Goal: Transaction & Acquisition: Purchase product/service

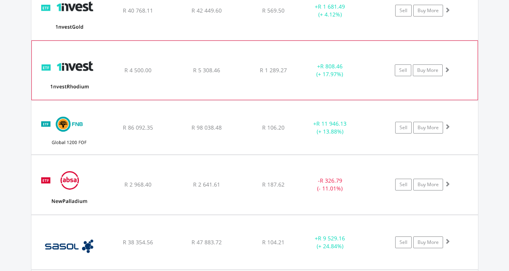
scroll to position [716, 0]
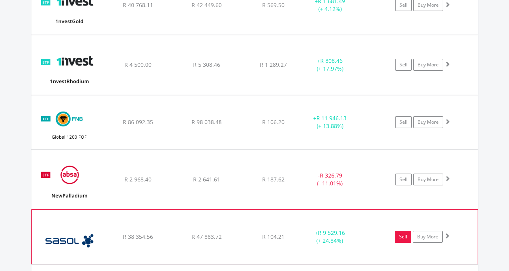
click at [401, 238] on link "Sell" at bounding box center [403, 237] width 16 height 12
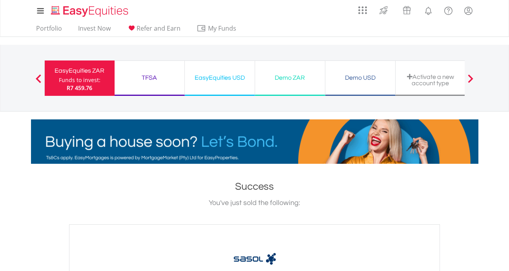
drag, startPoint x: 151, startPoint y: 77, endPoint x: 192, endPoint y: 148, distance: 82.4
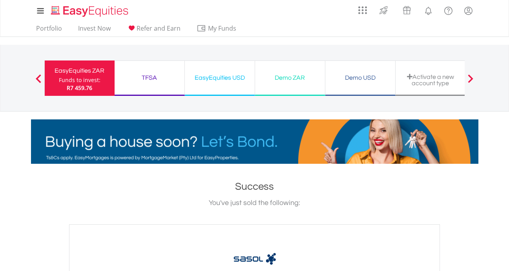
click at [151, 77] on div "TFSA" at bounding box center [149, 77] width 60 height 11
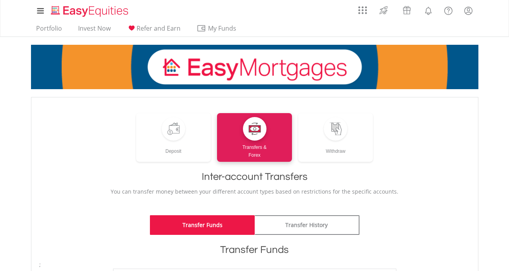
scroll to position [118, 0]
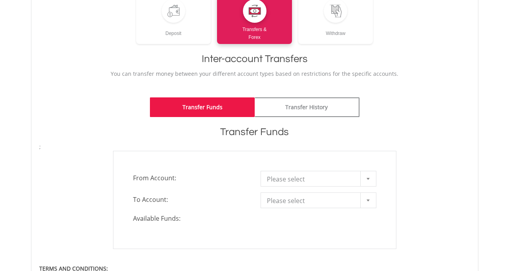
click at [375, 180] on div at bounding box center [368, 178] width 16 height 15
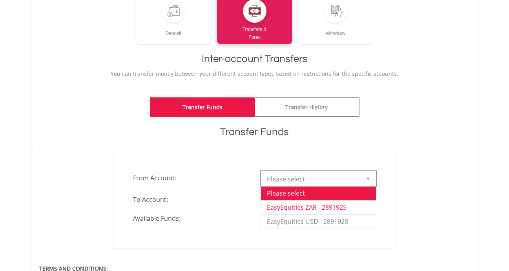
click at [359, 206] on li "EasyEquities ZAR - 2891925" at bounding box center [318, 207] width 115 height 14
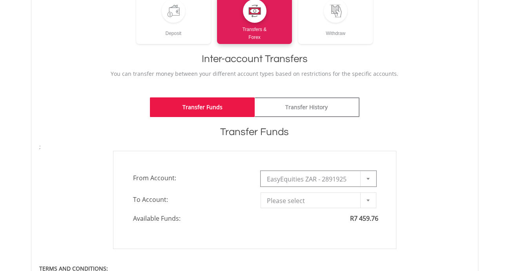
click at [368, 200] on b at bounding box center [368, 200] width 3 height 2
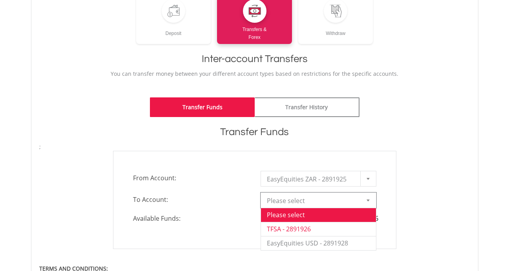
click at [292, 231] on li "TFSA - 2891926" at bounding box center [318, 229] width 115 height 14
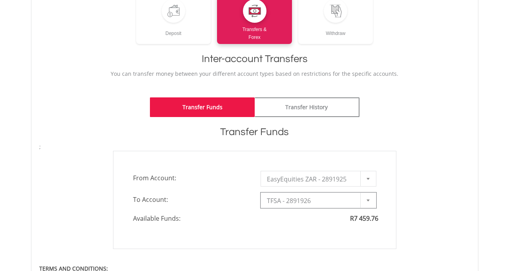
type input "*"
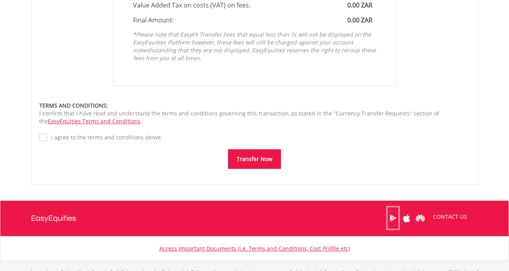
scroll to position [510, 0]
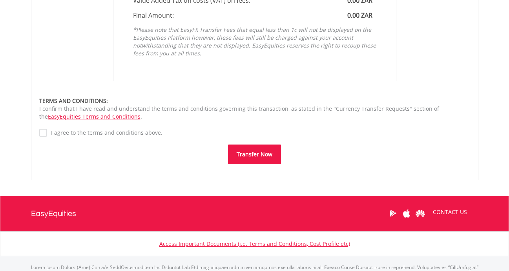
click at [249, 159] on button "Transfer Now" at bounding box center [254, 155] width 53 height 20
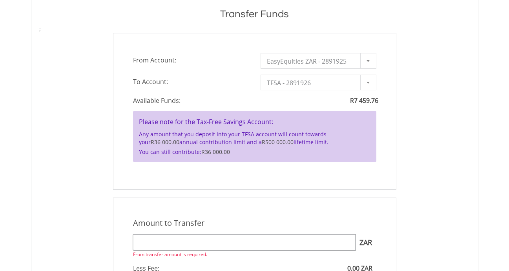
scroll to position [393, 0]
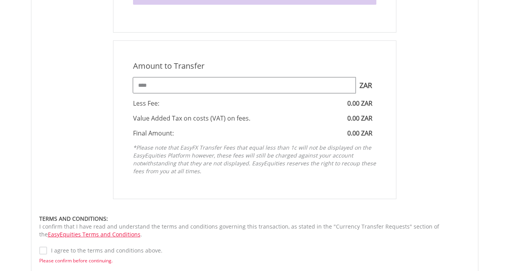
type input "****"
click at [47, 253] on label "I agree to the terms and conditions above." at bounding box center [104, 251] width 115 height 8
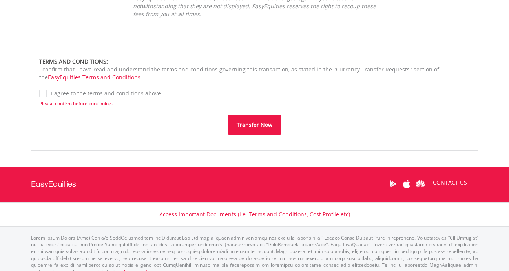
click at [273, 130] on button "Transfer Now" at bounding box center [254, 125] width 53 height 20
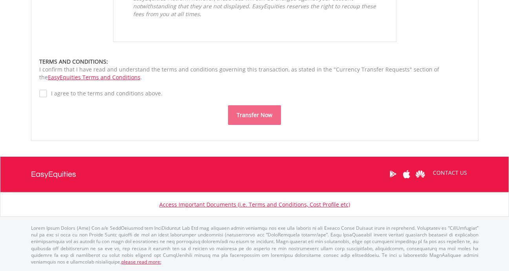
scroll to position [549, 0]
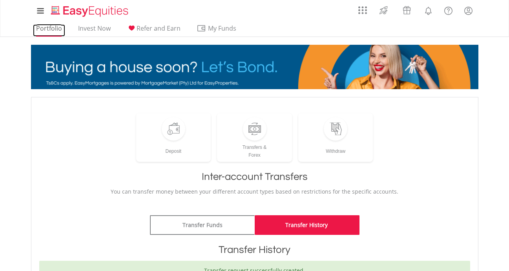
click at [54, 33] on link "Portfolio" at bounding box center [49, 30] width 32 height 12
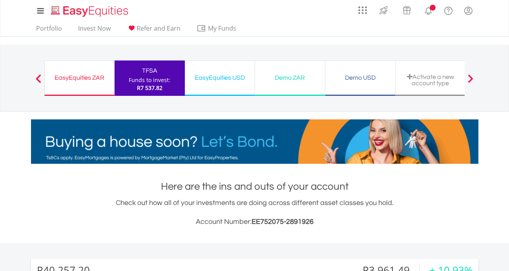
scroll to position [75, 149]
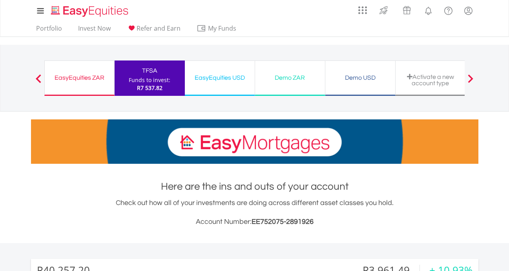
drag, startPoint x: 163, startPoint y: 78, endPoint x: 157, endPoint y: 163, distance: 85.1
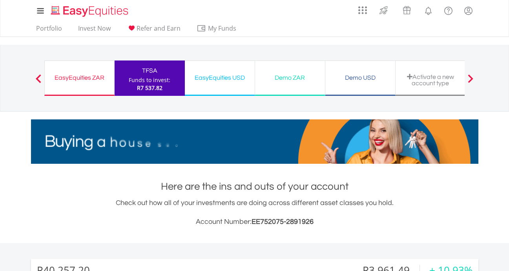
click at [163, 78] on div "Funds to invest:" at bounding box center [150, 80] width 42 height 8
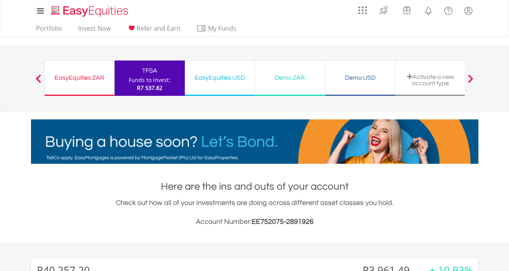
scroll to position [275, 0]
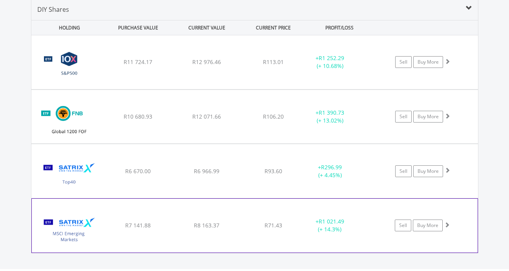
scroll to position [580, 0]
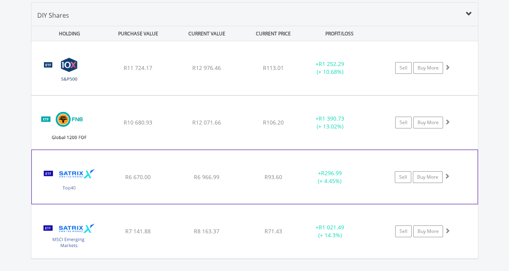
click at [448, 176] on span at bounding box center [447, 175] width 5 height 5
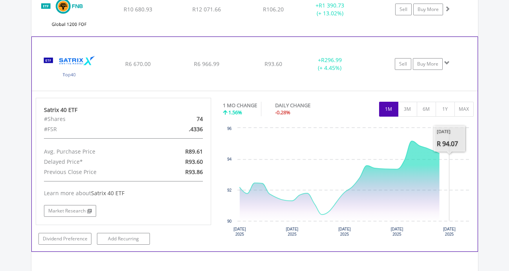
scroll to position [698, 0]
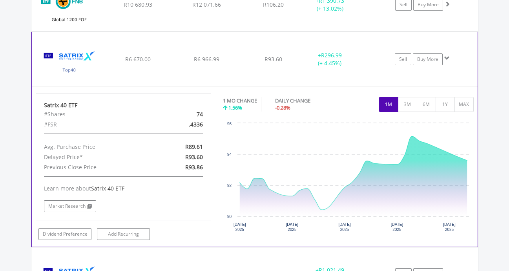
click at [448, 56] on span at bounding box center [447, 57] width 5 height 5
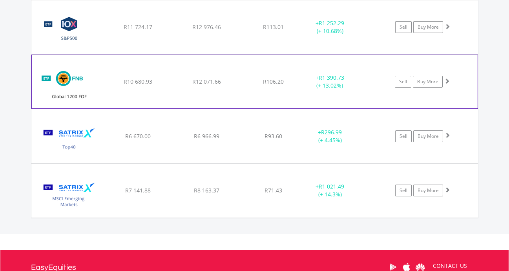
scroll to position [619, 0]
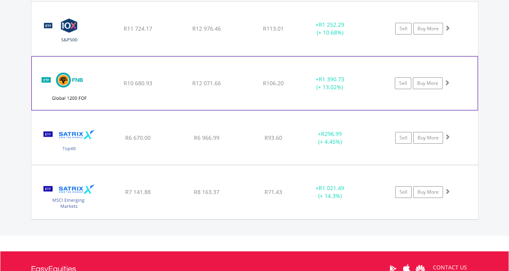
click at [446, 84] on span at bounding box center [447, 82] width 5 height 5
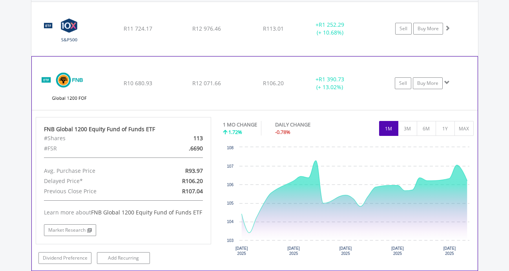
click at [447, 84] on span at bounding box center [447, 82] width 5 height 5
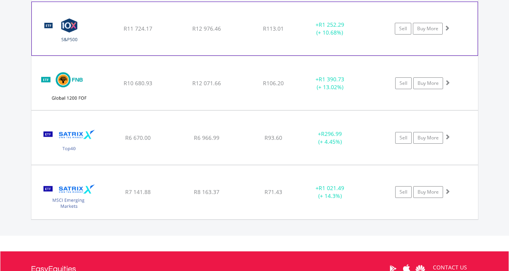
scroll to position [580, 0]
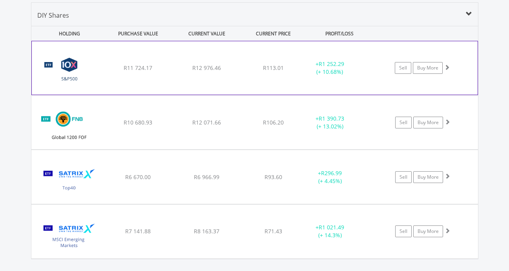
click at [448, 68] on span at bounding box center [447, 66] width 5 height 5
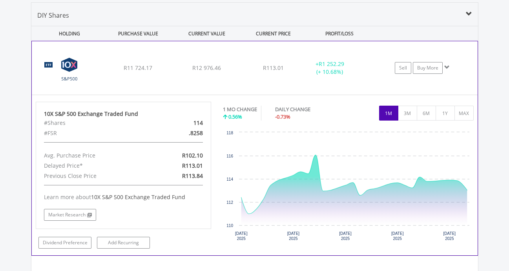
click at [448, 68] on span at bounding box center [447, 66] width 5 height 5
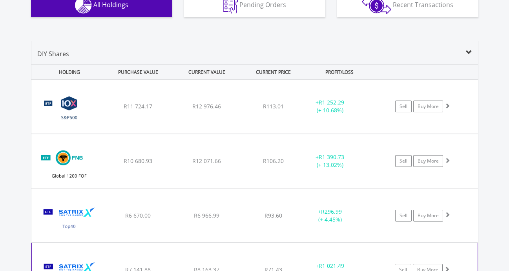
scroll to position [659, 0]
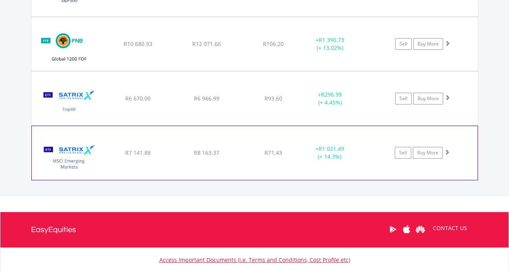
click at [447, 151] on span at bounding box center [447, 151] width 5 height 5
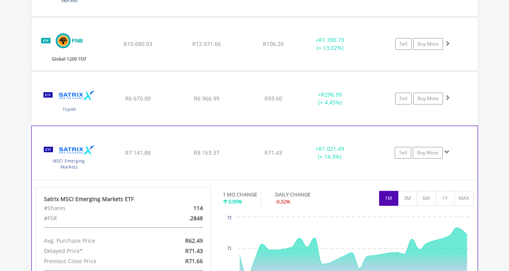
click at [448, 152] on span at bounding box center [447, 151] width 5 height 5
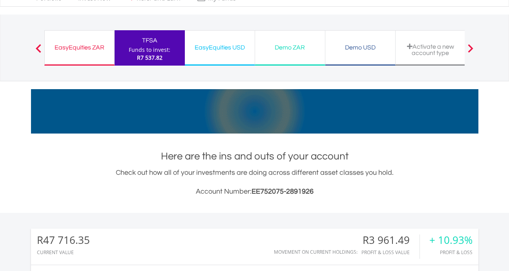
scroll to position [0, 0]
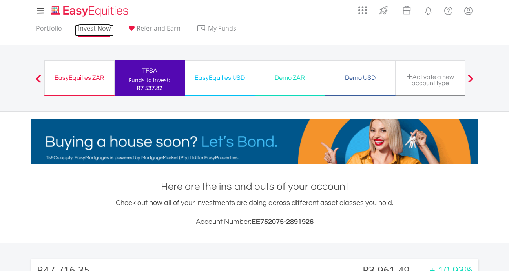
click at [88, 27] on link "Invest Now" at bounding box center [94, 30] width 39 height 12
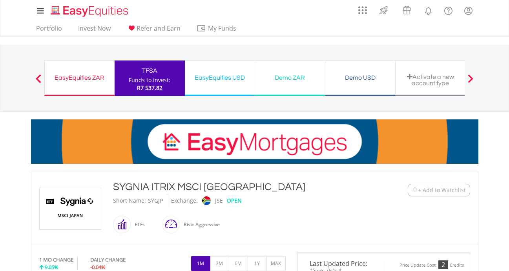
scroll to position [118, 0]
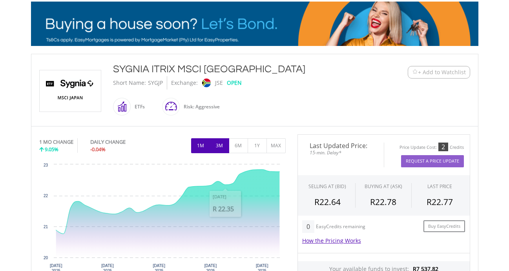
click at [218, 147] on button "3M" at bounding box center [219, 145] width 19 height 15
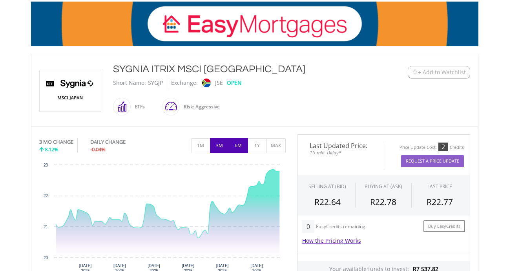
click at [236, 146] on button "6M" at bounding box center [238, 145] width 19 height 15
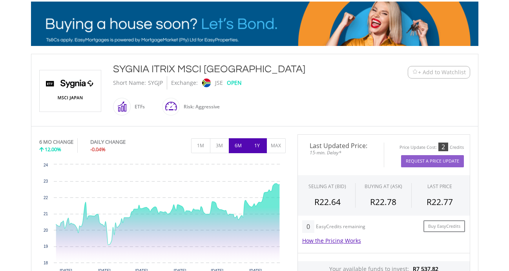
click at [256, 147] on button "1Y" at bounding box center [257, 145] width 19 height 15
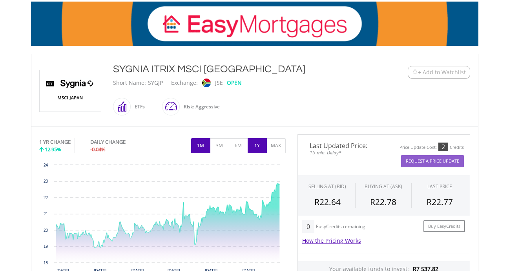
click at [202, 146] on button "1M" at bounding box center [200, 145] width 19 height 15
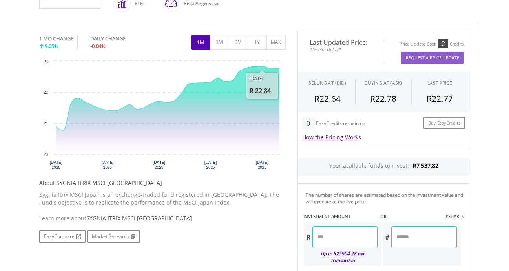
scroll to position [275, 0]
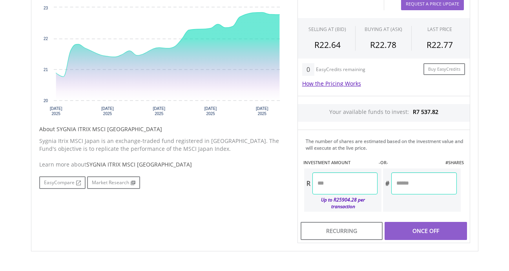
click at [341, 186] on input "number" at bounding box center [345, 183] width 65 height 22
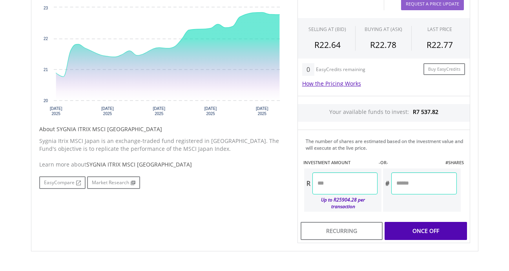
click at [434, 221] on div "Last Updated Price: 15-min. Delay* Price Update Cost: 2 Credits Request A Price…" at bounding box center [384, 110] width 185 height 266
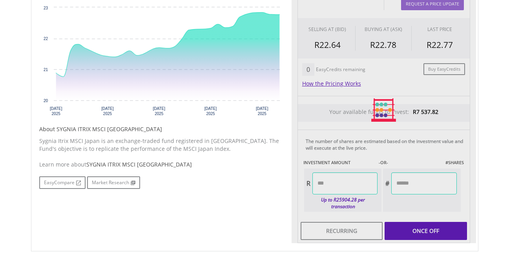
type input "*******"
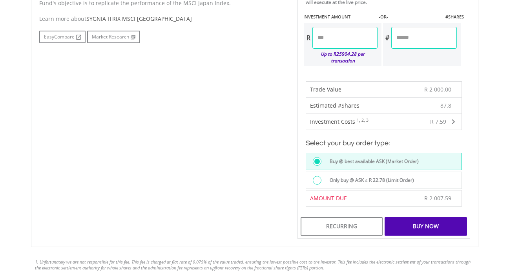
scroll to position [432, 0]
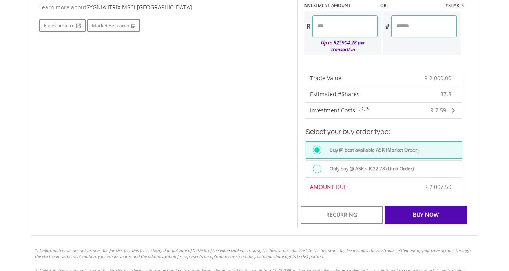
click at [426, 206] on div "Buy Now" at bounding box center [426, 215] width 82 height 18
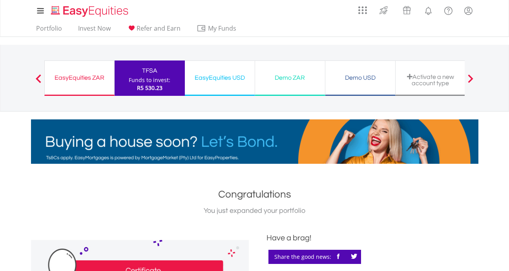
drag, startPoint x: 156, startPoint y: 80, endPoint x: 165, endPoint y: 247, distance: 167.5
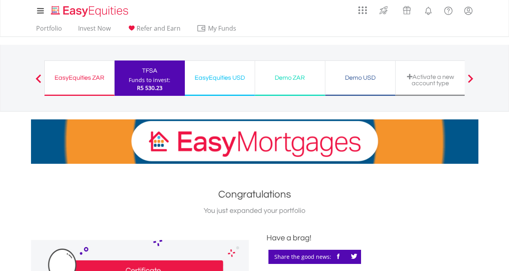
click at [156, 80] on div "Funds to invest:" at bounding box center [150, 80] width 42 height 8
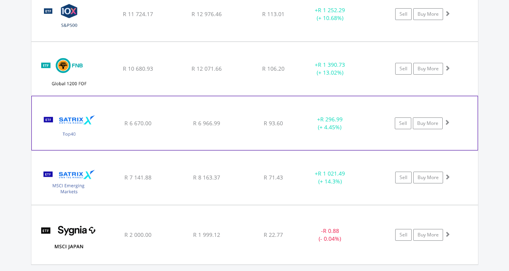
scroll to position [635, 0]
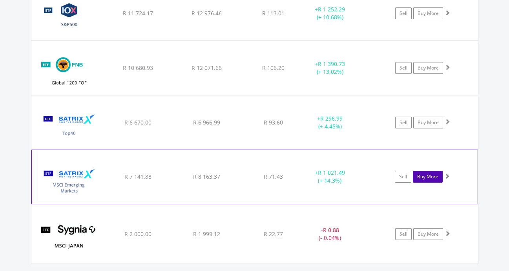
click at [423, 178] on link "Buy More" at bounding box center [428, 177] width 30 height 12
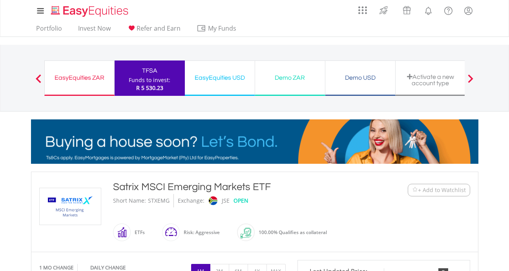
scroll to position [353, 0]
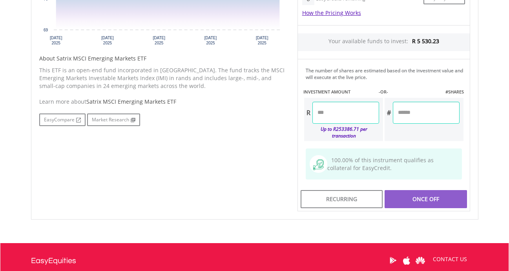
click at [330, 120] on input "number" at bounding box center [346, 113] width 67 height 22
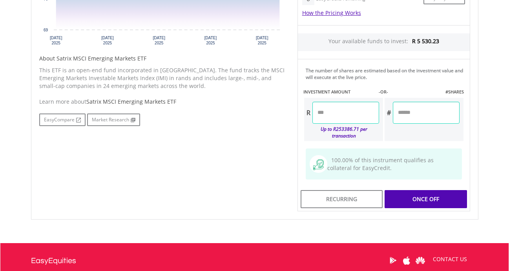
click at [443, 190] on div "Last Updated Price: 15-min. Delay* Price Update Cost: 2 Credits Request A Price…" at bounding box center [384, 59] width 185 height 305
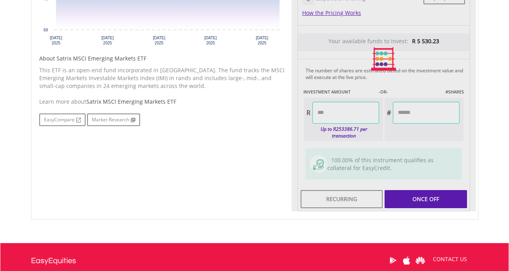
type input "*******"
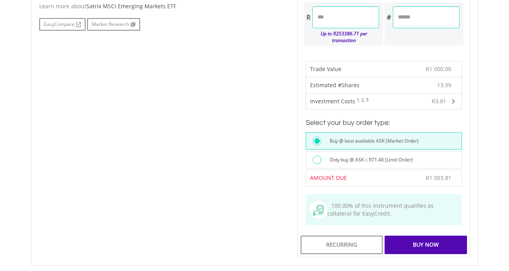
scroll to position [550, 0]
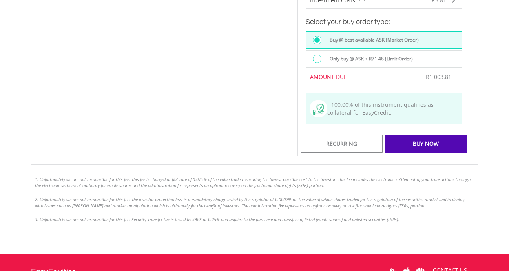
click at [436, 135] on div "Buy Now" at bounding box center [426, 144] width 82 height 18
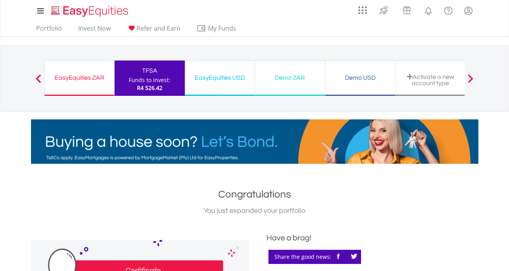
drag, startPoint x: 154, startPoint y: 76, endPoint x: 134, endPoint y: 82, distance: 21.5
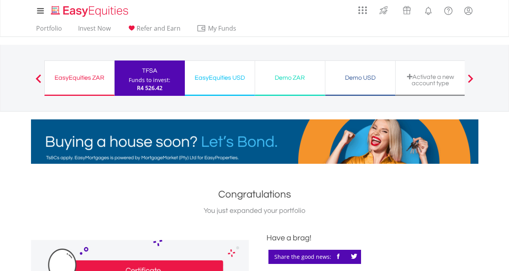
click at [154, 76] on div "TFSA" at bounding box center [149, 70] width 61 height 11
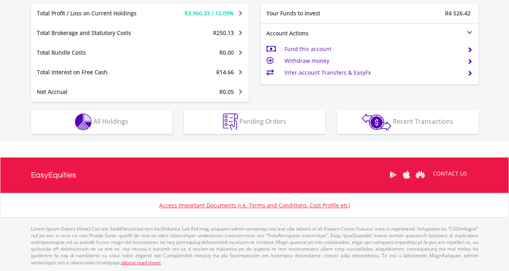
scroll to position [75, 149]
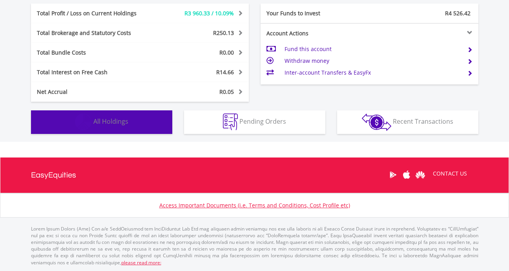
click at [115, 124] on span "All Holdings" at bounding box center [110, 121] width 35 height 9
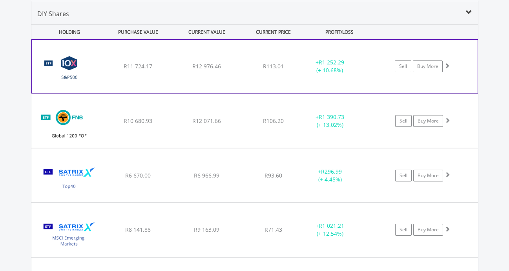
scroll to position [582, 0]
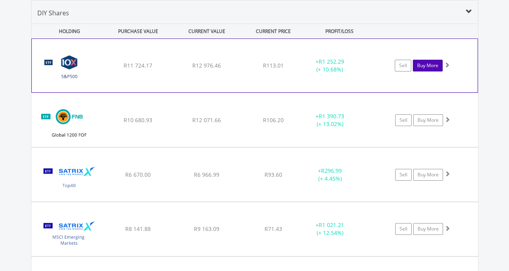
click at [431, 64] on link "Buy More" at bounding box center [428, 66] width 30 height 12
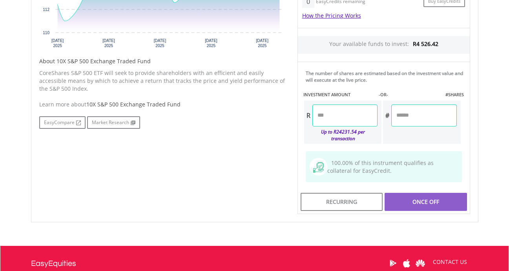
scroll to position [353, 0]
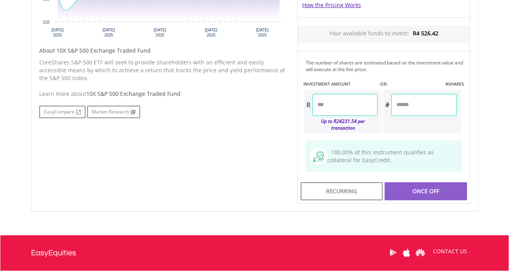
click at [339, 98] on input "number" at bounding box center [345, 105] width 65 height 22
type input "*******"
type input "******"
click at [439, 185] on div "Last Updated Price: 15-min. Delay* Price Update Cost: 2 Credits Request A Price…" at bounding box center [384, 51] width 185 height 305
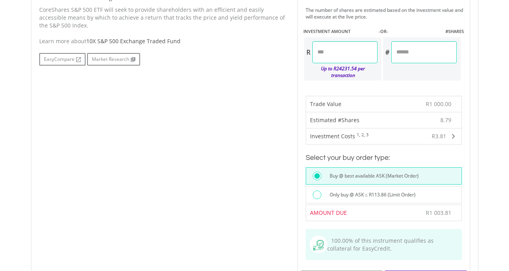
scroll to position [510, 0]
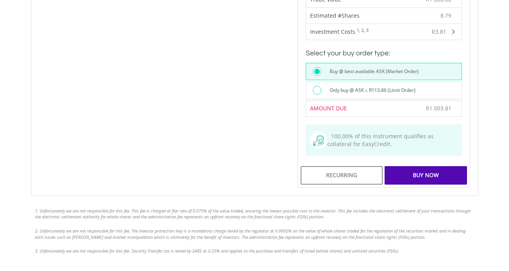
click at [432, 168] on div "Buy Now" at bounding box center [426, 175] width 82 height 18
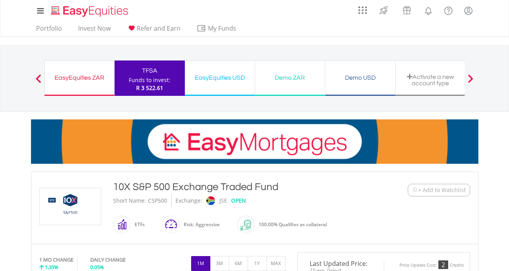
scroll to position [59, 0]
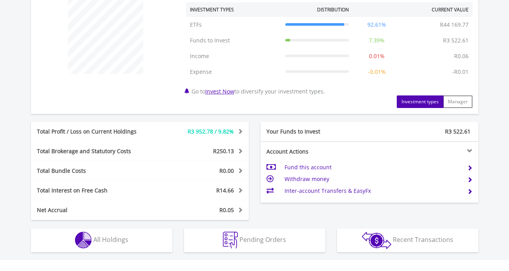
scroll to position [346, 0]
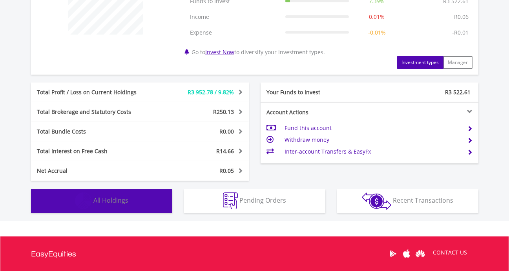
click at [118, 205] on button "Holdings All Holdings" at bounding box center [101, 201] width 141 height 24
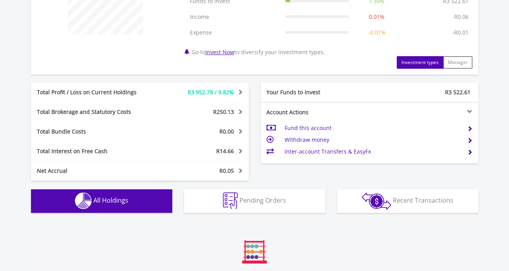
scroll to position [582, 0]
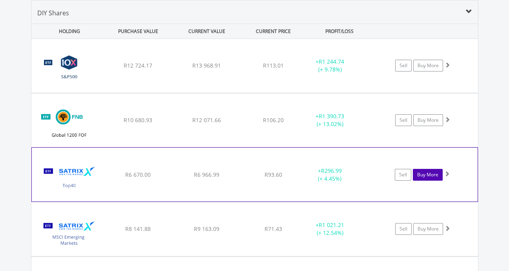
click at [434, 177] on link "Buy More" at bounding box center [428, 175] width 30 height 12
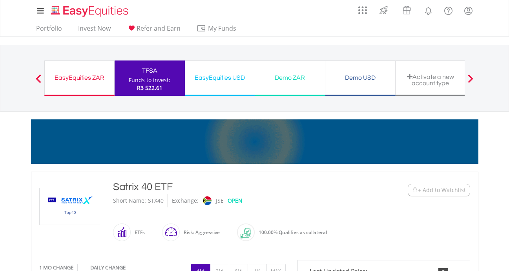
scroll to position [314, 0]
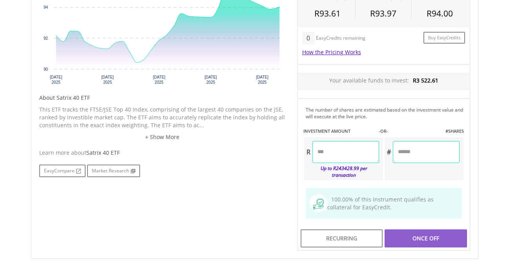
click at [337, 150] on input "number" at bounding box center [346, 152] width 67 height 22
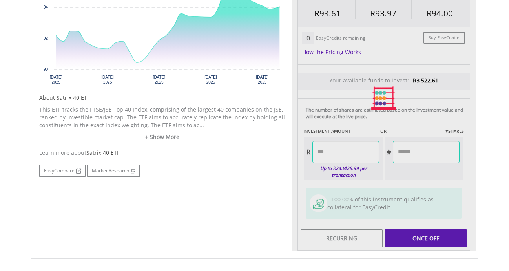
click at [422, 234] on div "Last Updated Price: 15-min. Delay* Price Update Cost: 2 Credits Request A Price…" at bounding box center [384, 98] width 185 height 305
type input "*******"
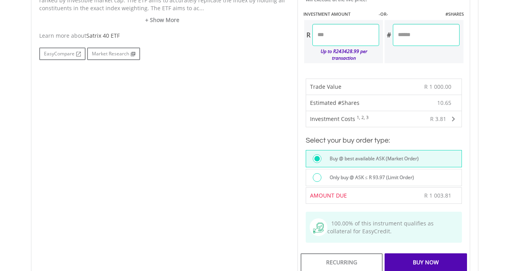
scroll to position [432, 0]
click at [444, 254] on div "Buy Now" at bounding box center [426, 261] width 82 height 18
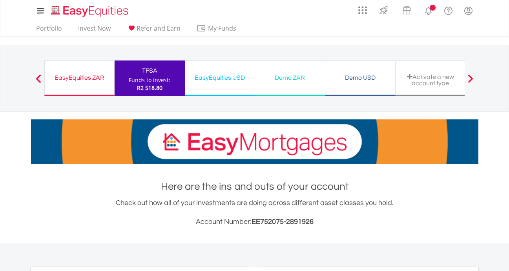
scroll to position [189, 0]
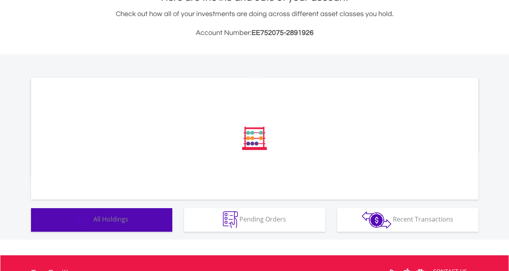
click at [124, 223] on span "All Holdings" at bounding box center [110, 219] width 35 height 9
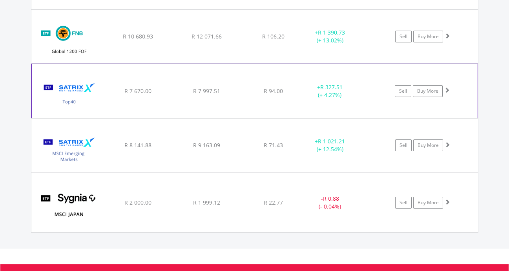
scroll to position [668, 0]
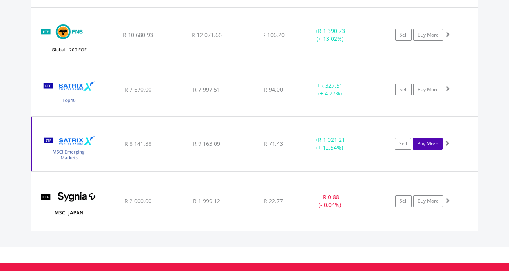
click at [427, 143] on link "Buy More" at bounding box center [428, 144] width 30 height 12
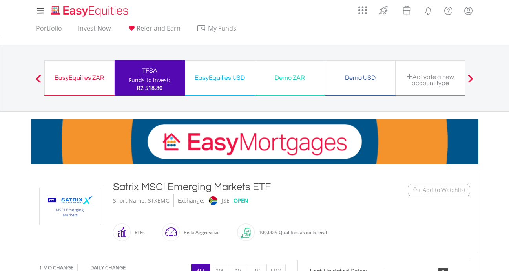
scroll to position [275, 0]
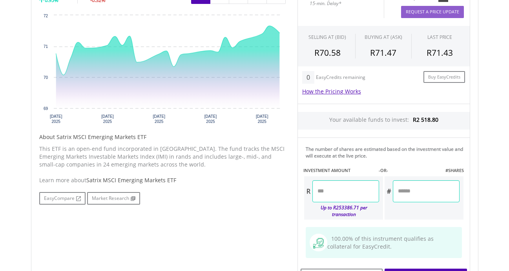
type input "*******"
click at [460, 266] on div "Last Updated Price: 15-min. Delay* Price Update Cost: 2 Credits Request A Price…" at bounding box center [384, 137] width 185 height 305
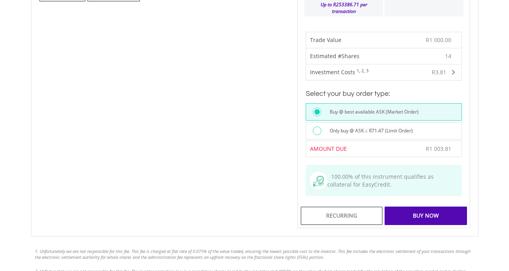
scroll to position [589, 0]
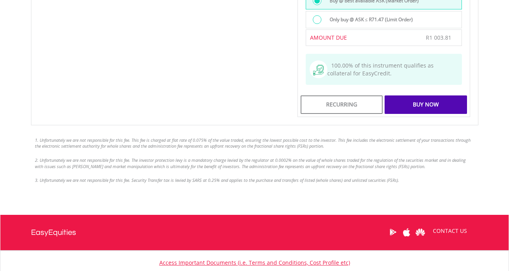
click at [425, 95] on div "Buy Now" at bounding box center [426, 104] width 82 height 18
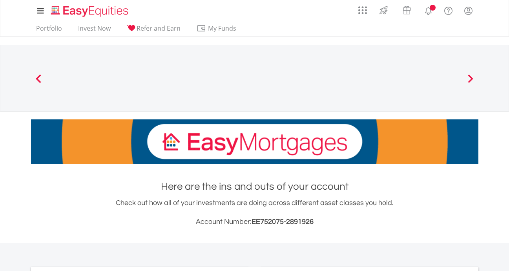
scroll to position [189, 0]
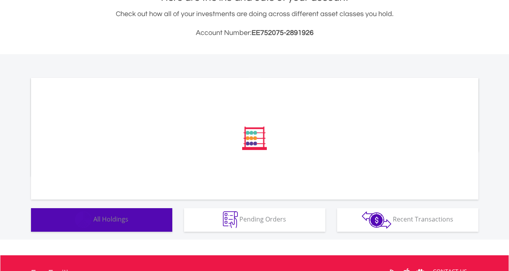
click at [109, 221] on span "All Holdings" at bounding box center [110, 219] width 35 height 9
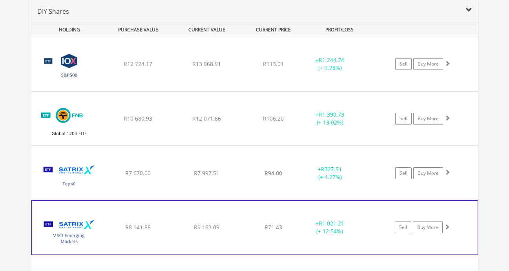
scroll to position [543, 0]
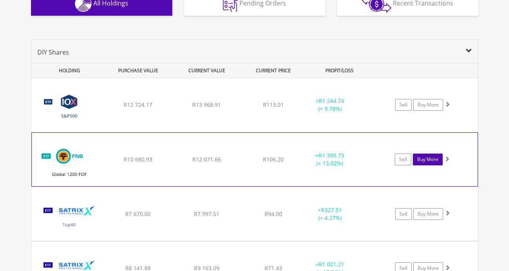
click at [430, 159] on link "Buy More" at bounding box center [428, 160] width 30 height 12
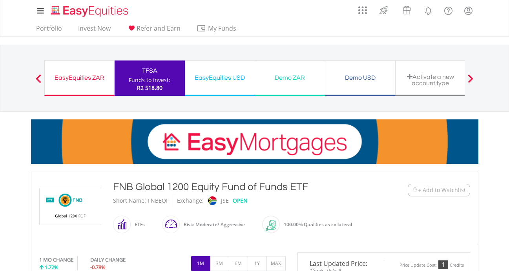
scroll to position [275, 0]
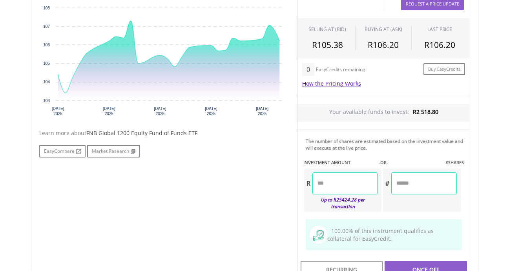
click at [351, 184] on input "number" at bounding box center [345, 183] width 65 height 22
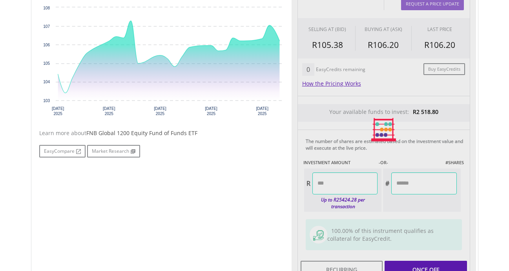
click at [177, 237] on div "No chart available. 1 MO CHANGE 1.72% DAILY CHANGE -0.78% 1M 3M 6M 1Y MAX Chart…" at bounding box center [254, 129] width 443 height 305
type input "*******"
type input "******"
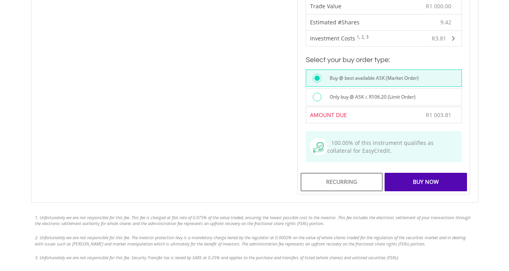
scroll to position [510, 0]
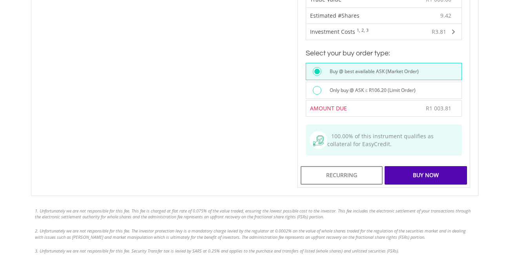
click at [426, 169] on div "Buy Now" at bounding box center [426, 175] width 82 height 18
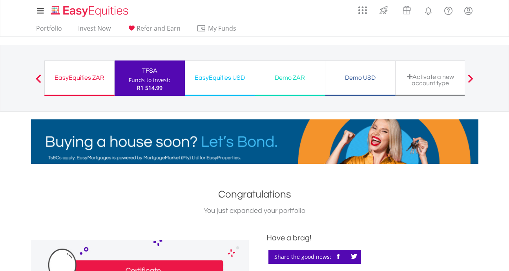
scroll to position [79, 0]
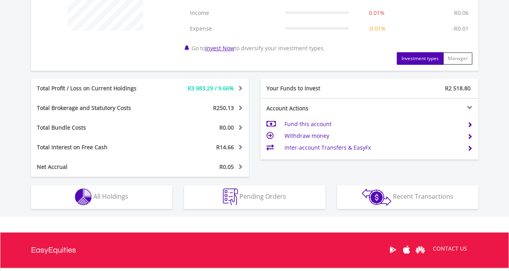
scroll to position [425, 0]
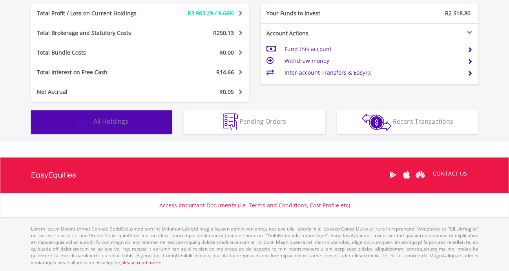
click at [116, 122] on span "All Holdings" at bounding box center [110, 121] width 35 height 9
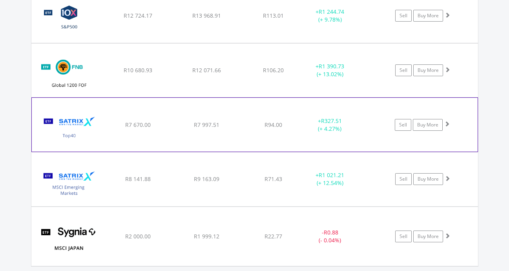
scroll to position [622, 0]
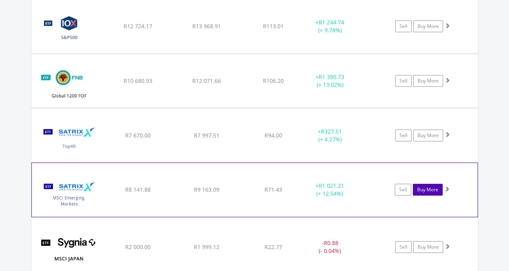
click at [430, 192] on link "Buy More" at bounding box center [428, 190] width 30 height 12
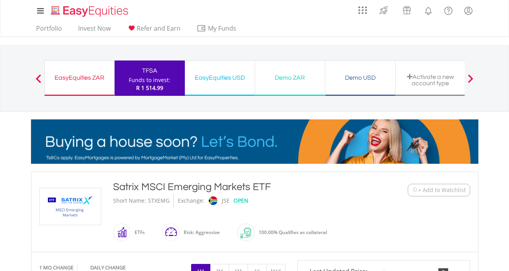
scroll to position [393, 0]
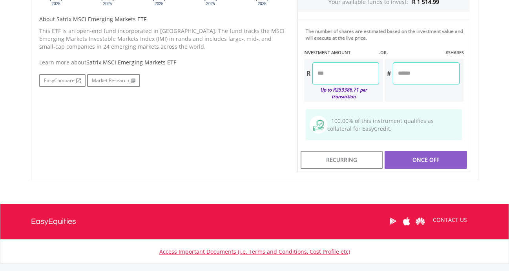
click at [327, 78] on input "number" at bounding box center [346, 73] width 67 height 22
type input "*******"
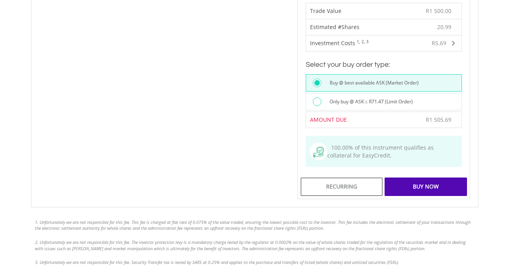
scroll to position [510, 0]
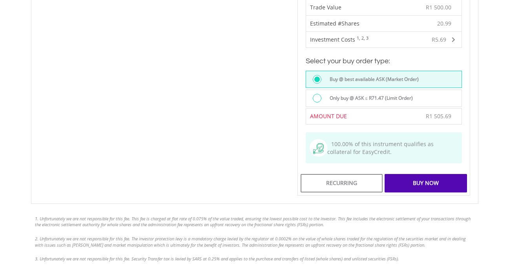
click at [414, 176] on div "Buy Now" at bounding box center [426, 183] width 82 height 18
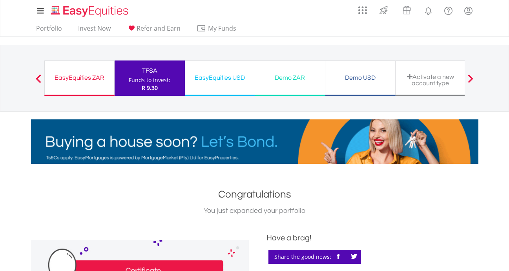
click at [90, 77] on div "EasyEquities ZAR" at bounding box center [79, 77] width 60 height 11
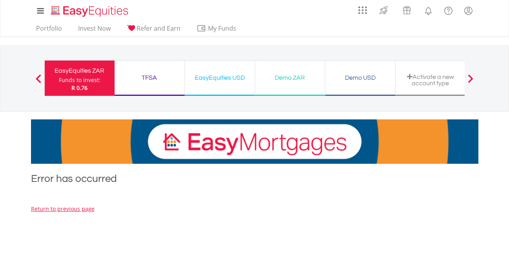
scroll to position [157, 0]
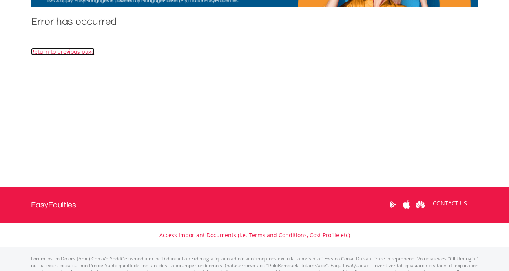
click at [67, 52] on link "Return to previous page" at bounding box center [63, 51] width 64 height 7
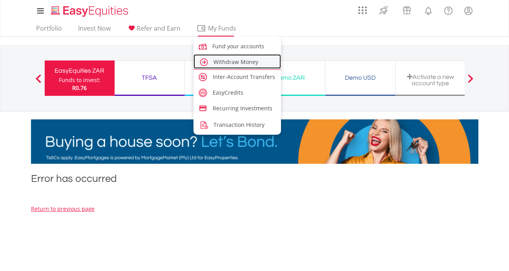
click at [250, 60] on span "Withdraw Money" at bounding box center [236, 61] width 45 height 7
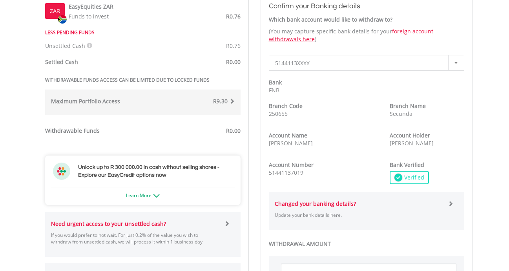
scroll to position [275, 0]
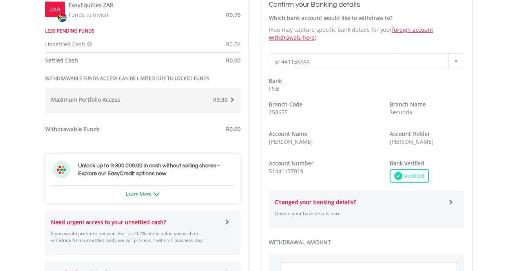
click at [457, 61] on b at bounding box center [456, 61] width 3 height 2
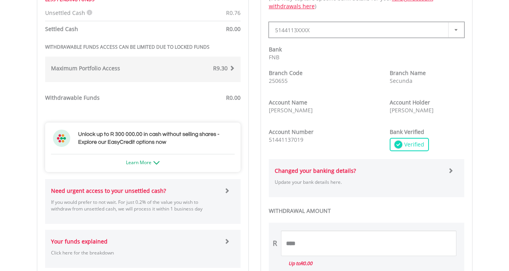
scroll to position [314, 0]
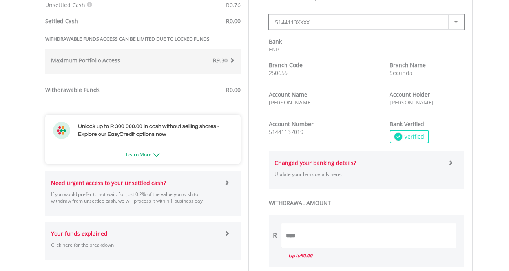
click at [334, 162] on strong "Changed your banking details?" at bounding box center [315, 162] width 81 height 7
